Goal: Navigation & Orientation: Find specific page/section

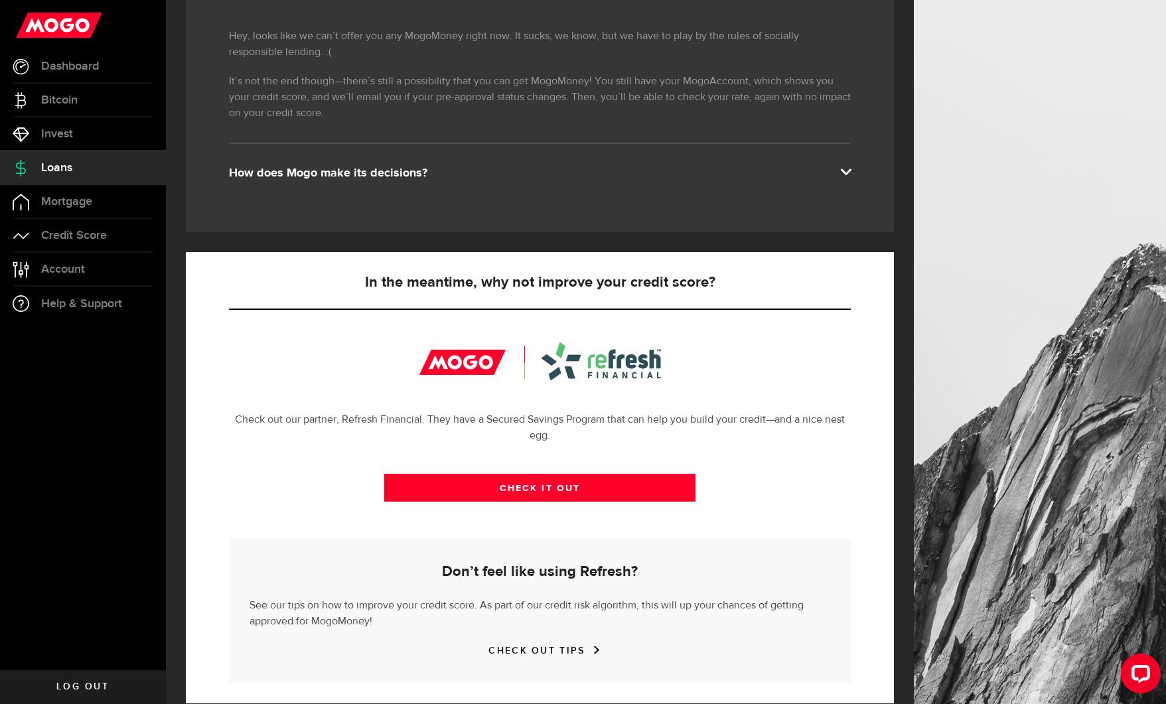
scroll to position [238, 0]
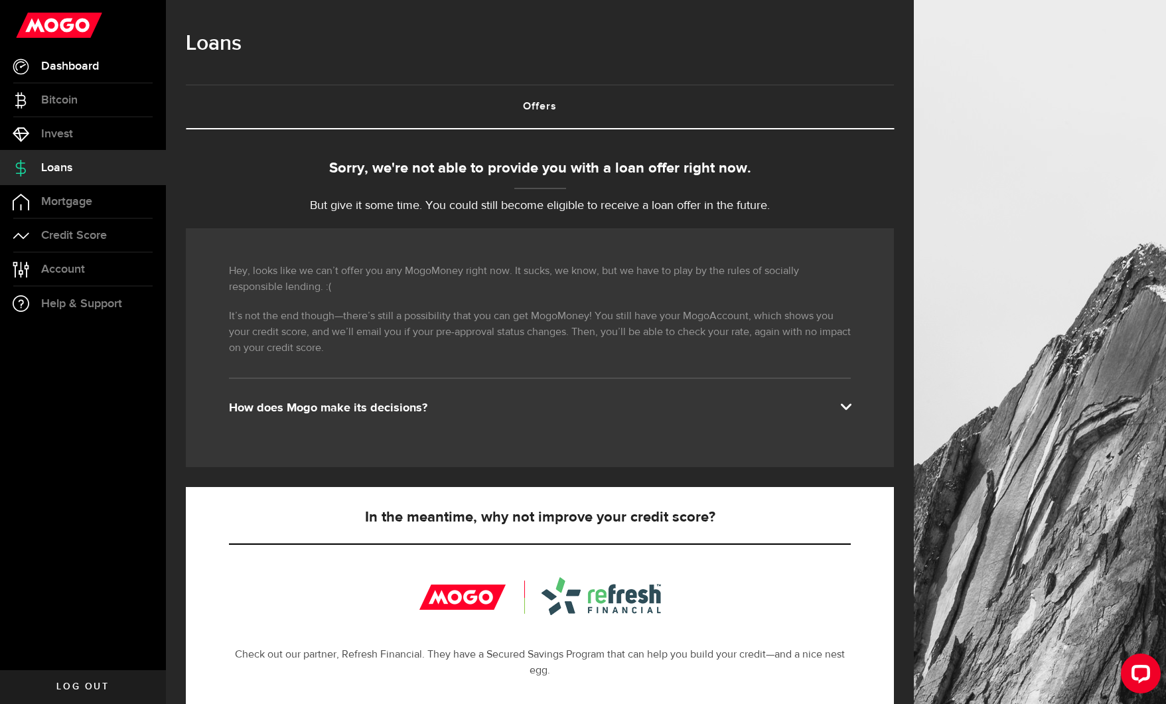
click at [64, 66] on span "Dashboard" at bounding box center [70, 66] width 58 height 12
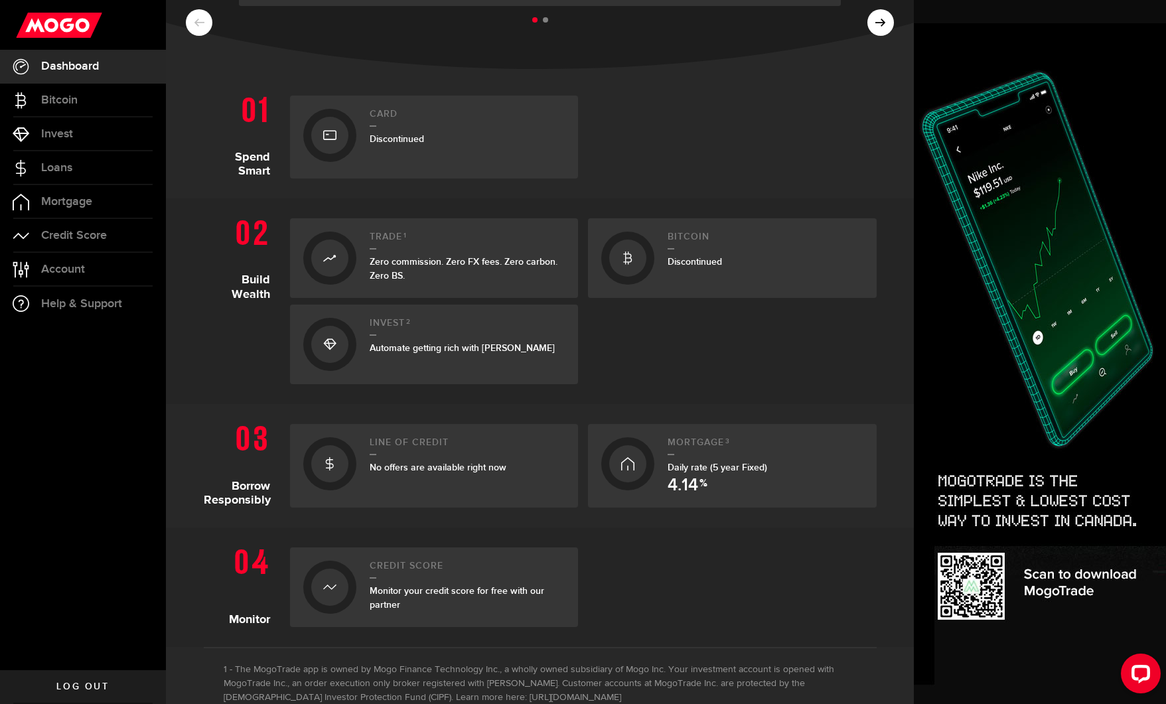
scroll to position [352, 0]
